Goal: Transaction & Acquisition: Purchase product/service

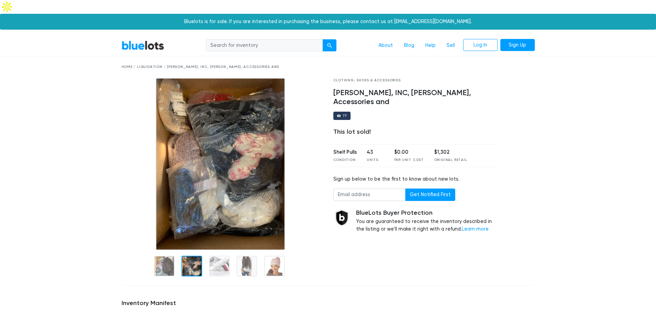
click at [196, 256] on div at bounding box center [192, 266] width 21 height 21
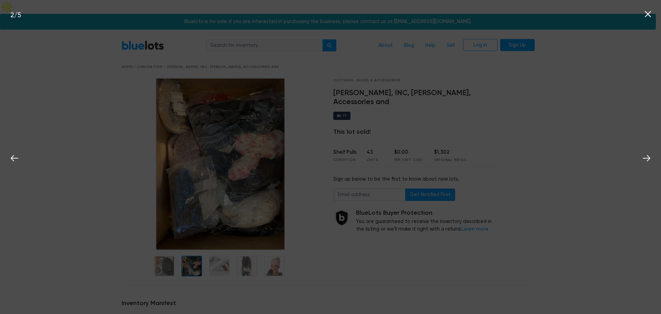
click at [216, 251] on div "2 / 5" at bounding box center [330, 157] width 661 height 314
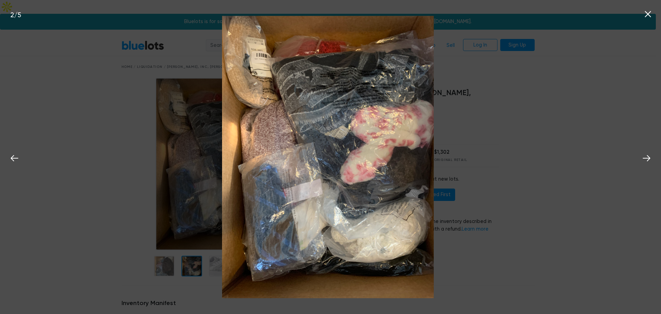
click at [496, 161] on div "2 / 5" at bounding box center [330, 157] width 661 height 314
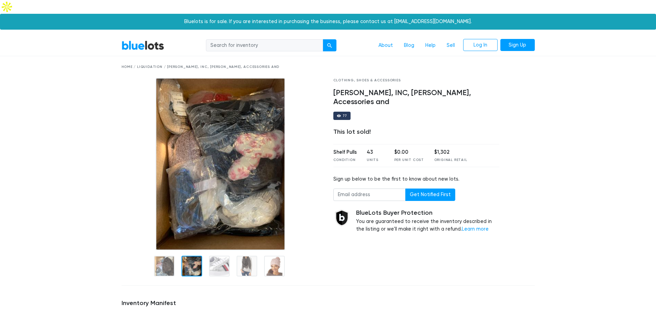
click at [270, 39] on input "search" at bounding box center [264, 45] width 117 height 12
click at [144, 40] on link "BlueLots" at bounding box center [143, 45] width 43 height 10
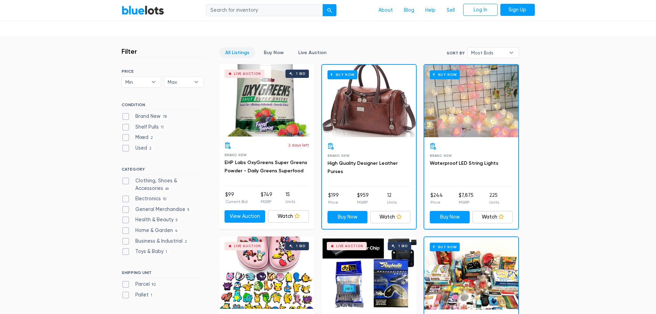
scroll to position [207, 0]
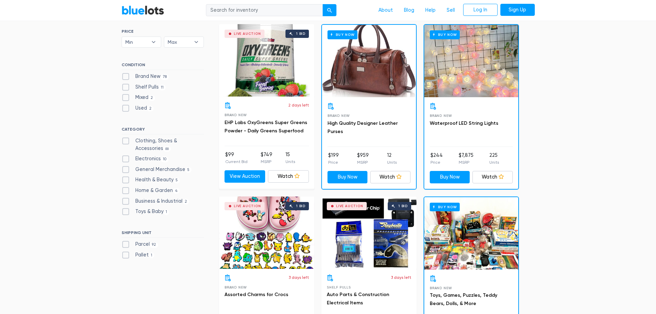
click at [128, 139] on label "Clothing, Shoes & Accessories 66" at bounding box center [163, 144] width 82 height 15
click at [126, 139] on Accessories"] "Clothing, Shoes & Accessories 66" at bounding box center [124, 139] width 4 height 4
checkbox Accessories"] "true"
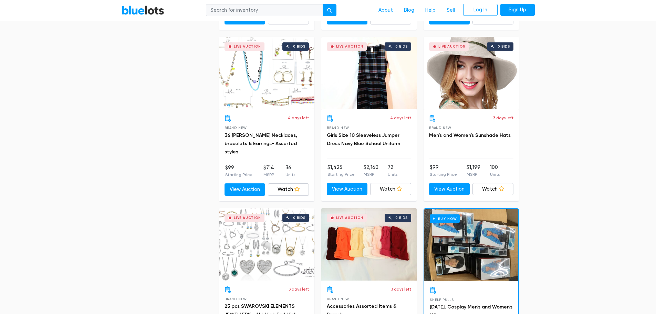
scroll to position [2906, 0]
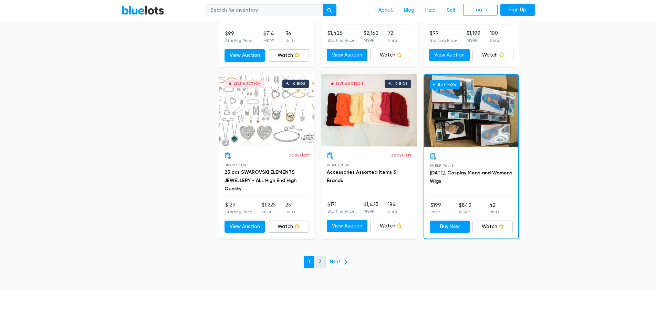
click at [322, 256] on link "2" at bounding box center [320, 262] width 12 height 12
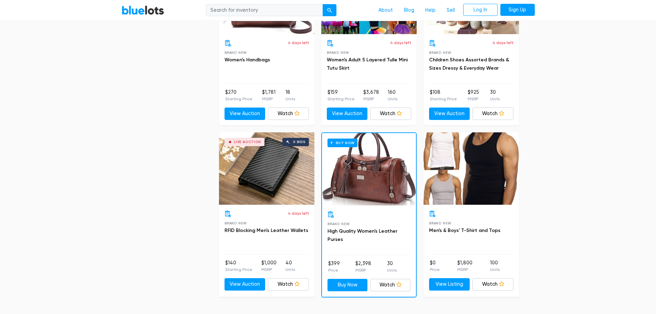
scroll to position [1378, 0]
